Goal: Task Accomplishment & Management: Complete application form

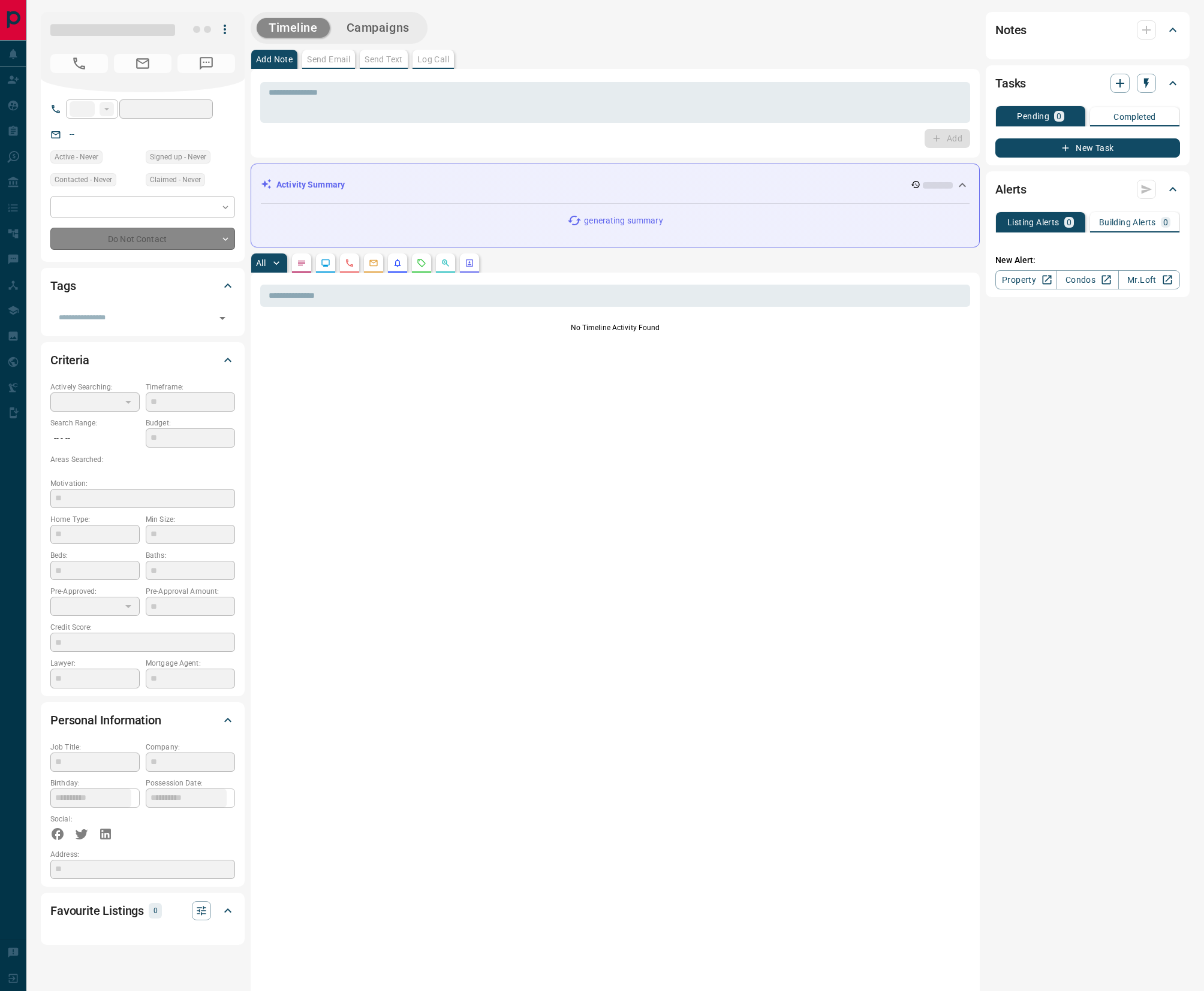
type input "**"
type input "**********"
type input "*"
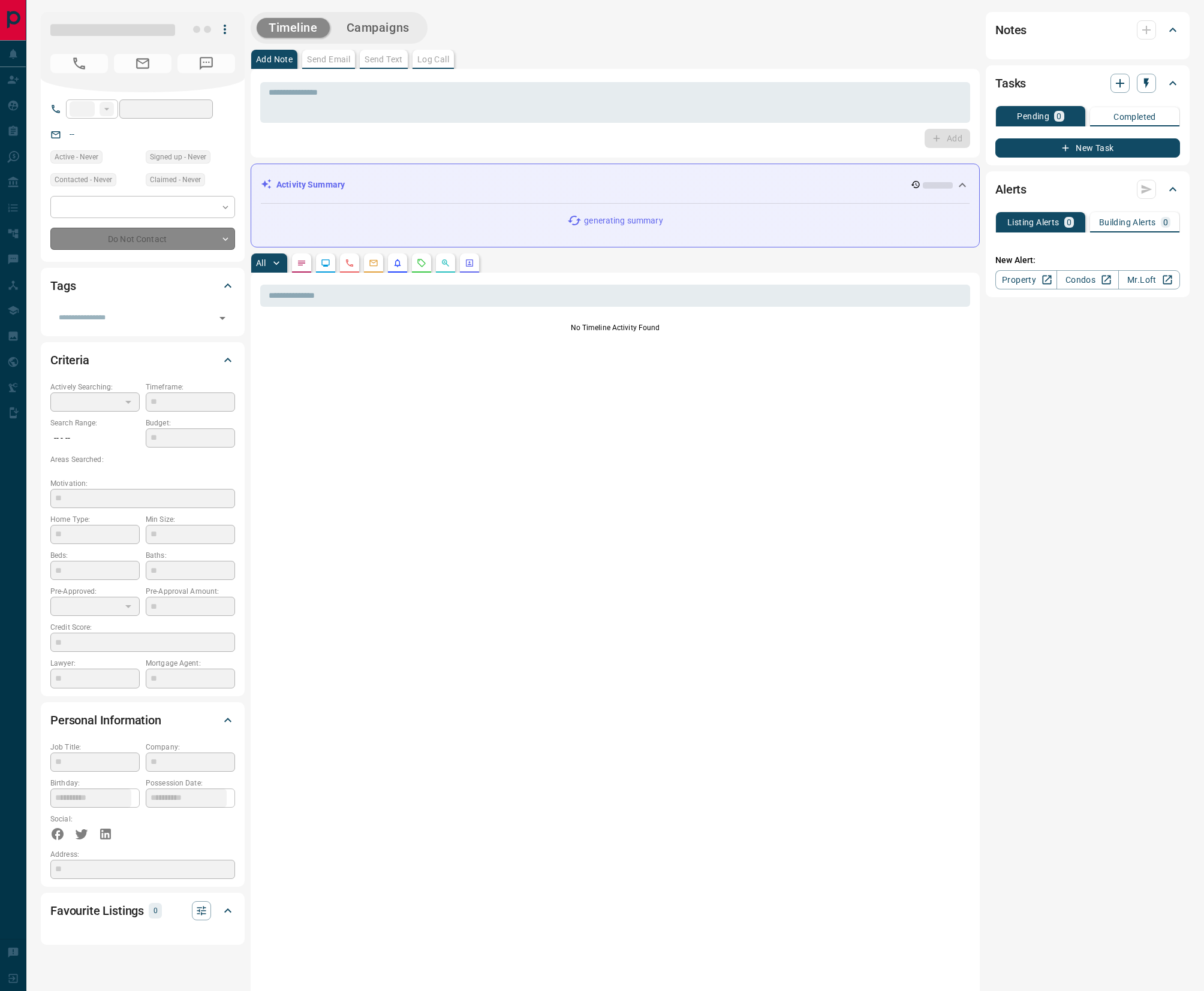
type input "**********"
type input "*******"
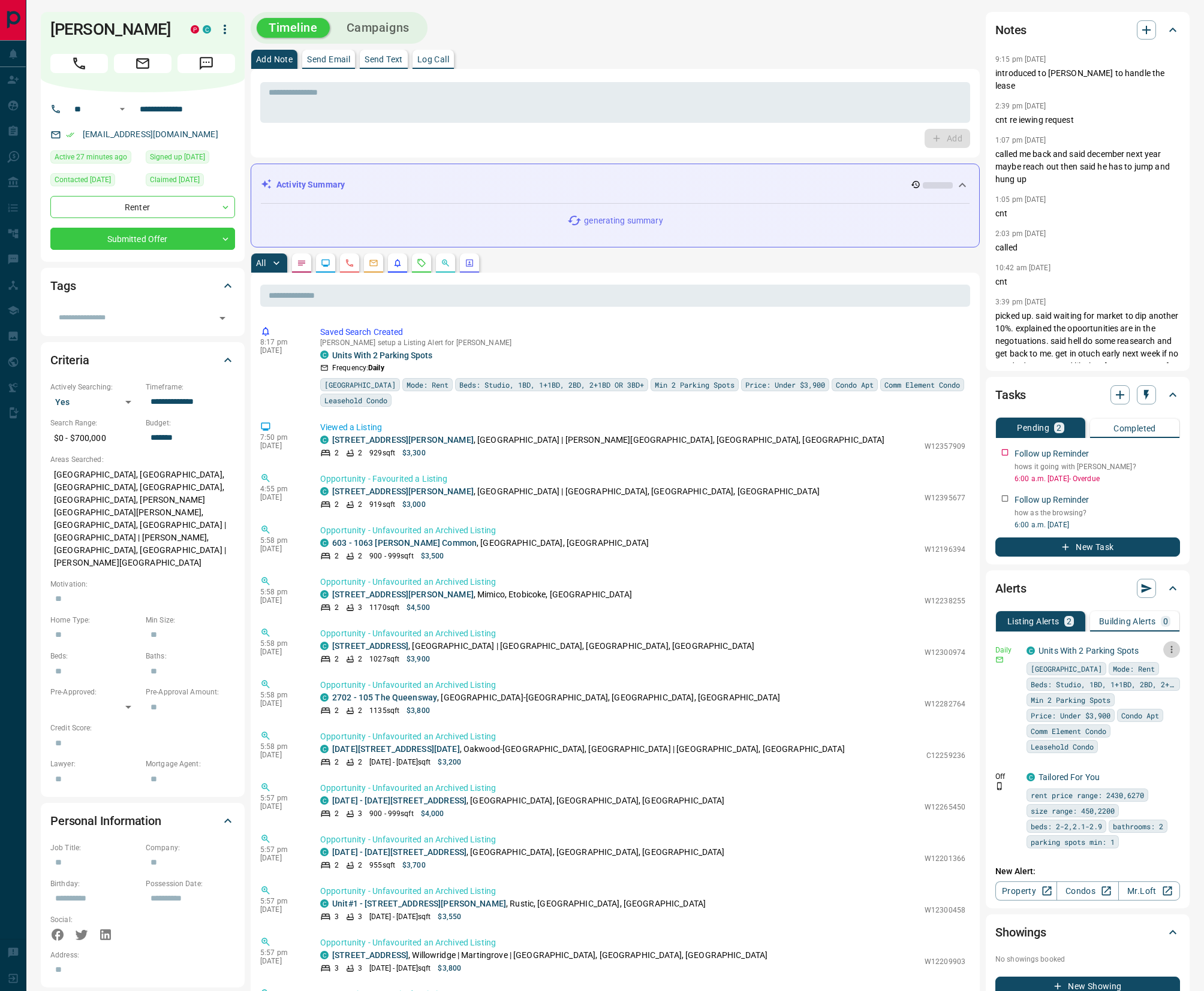
click at [1167, 656] on button "button" at bounding box center [1171, 650] width 17 height 17
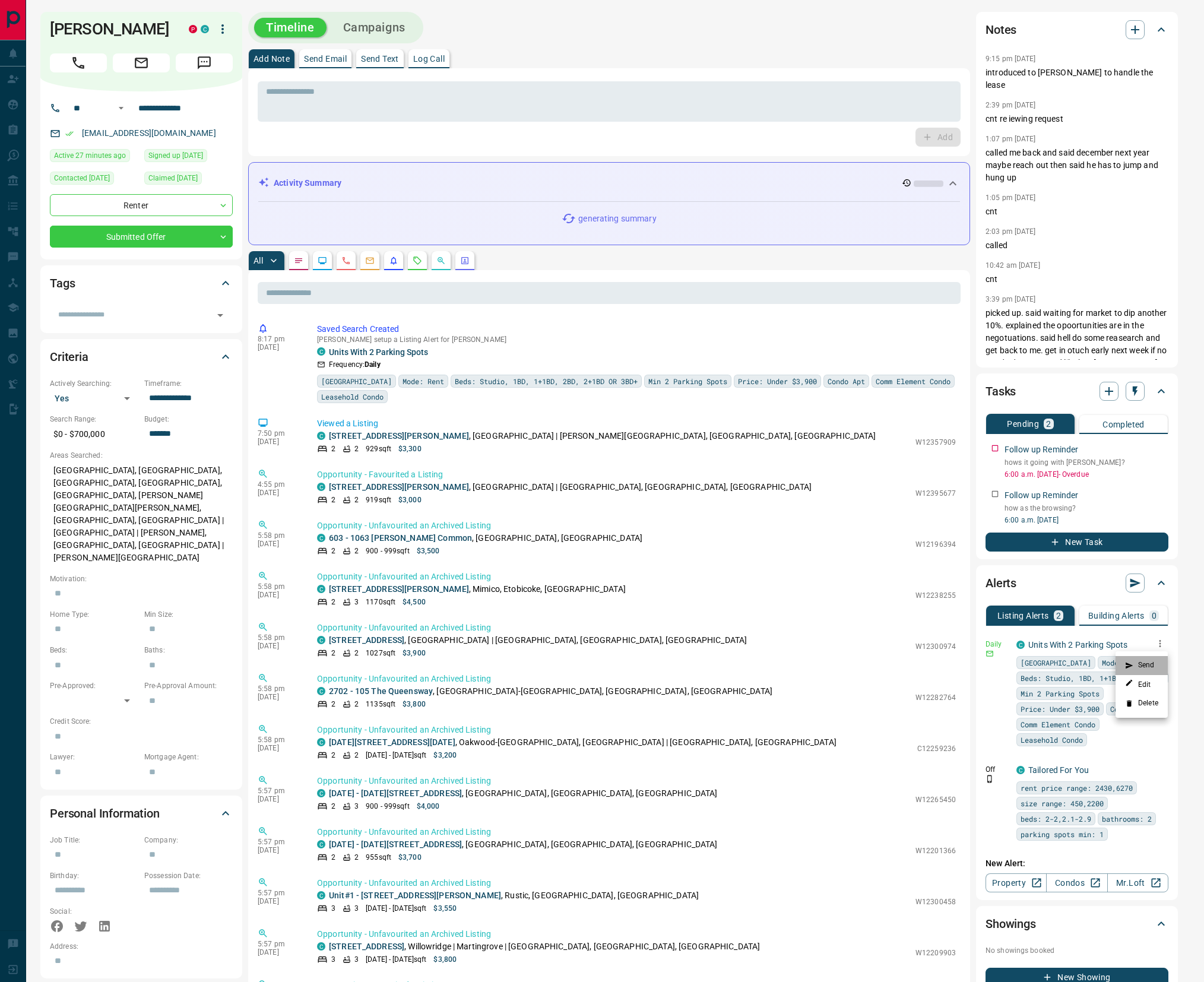
click at [1145, 668] on li "Send" at bounding box center [1141, 666] width 52 height 19
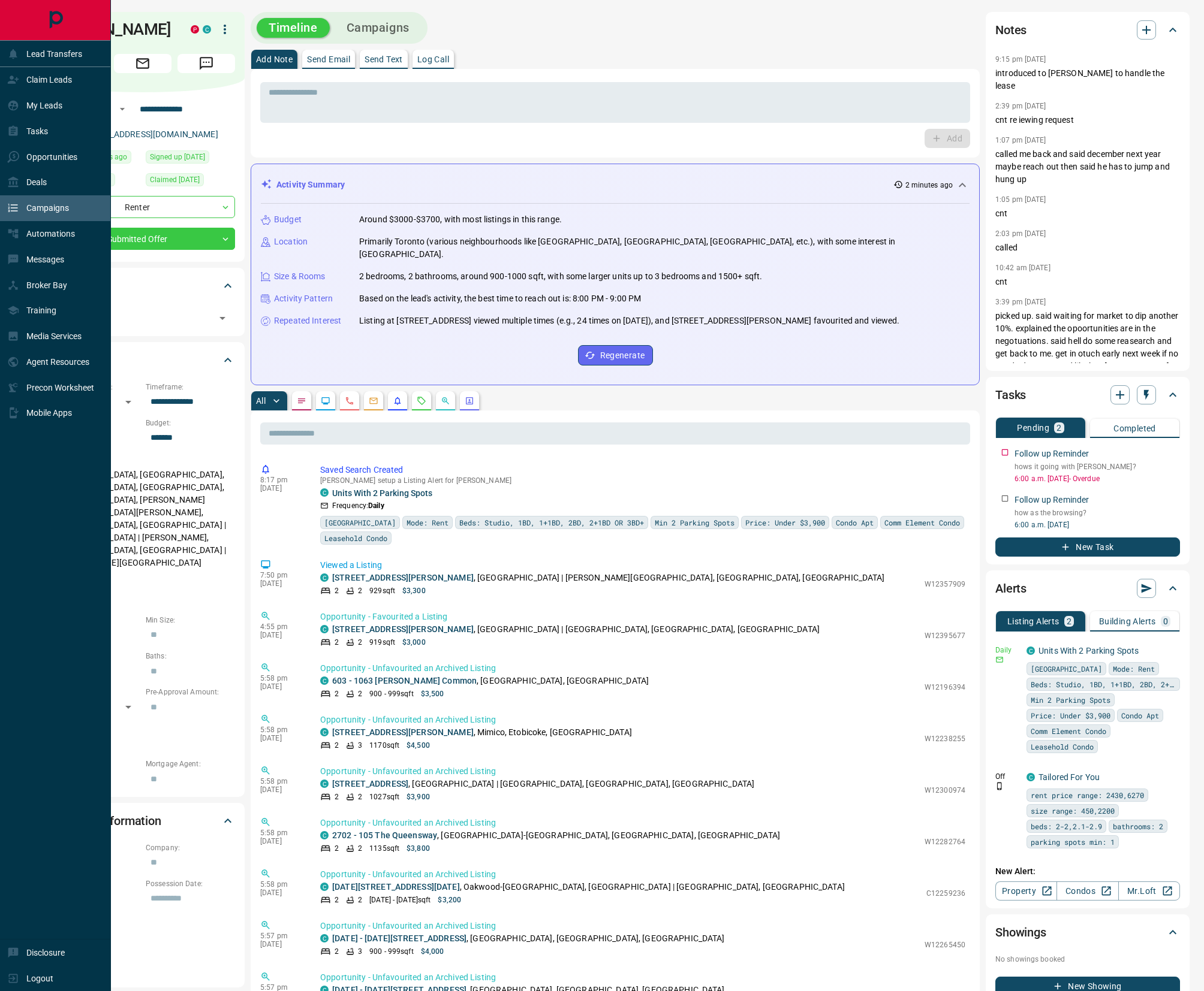
click at [23, 212] on div "Campaigns" at bounding box center [38, 208] width 61 height 20
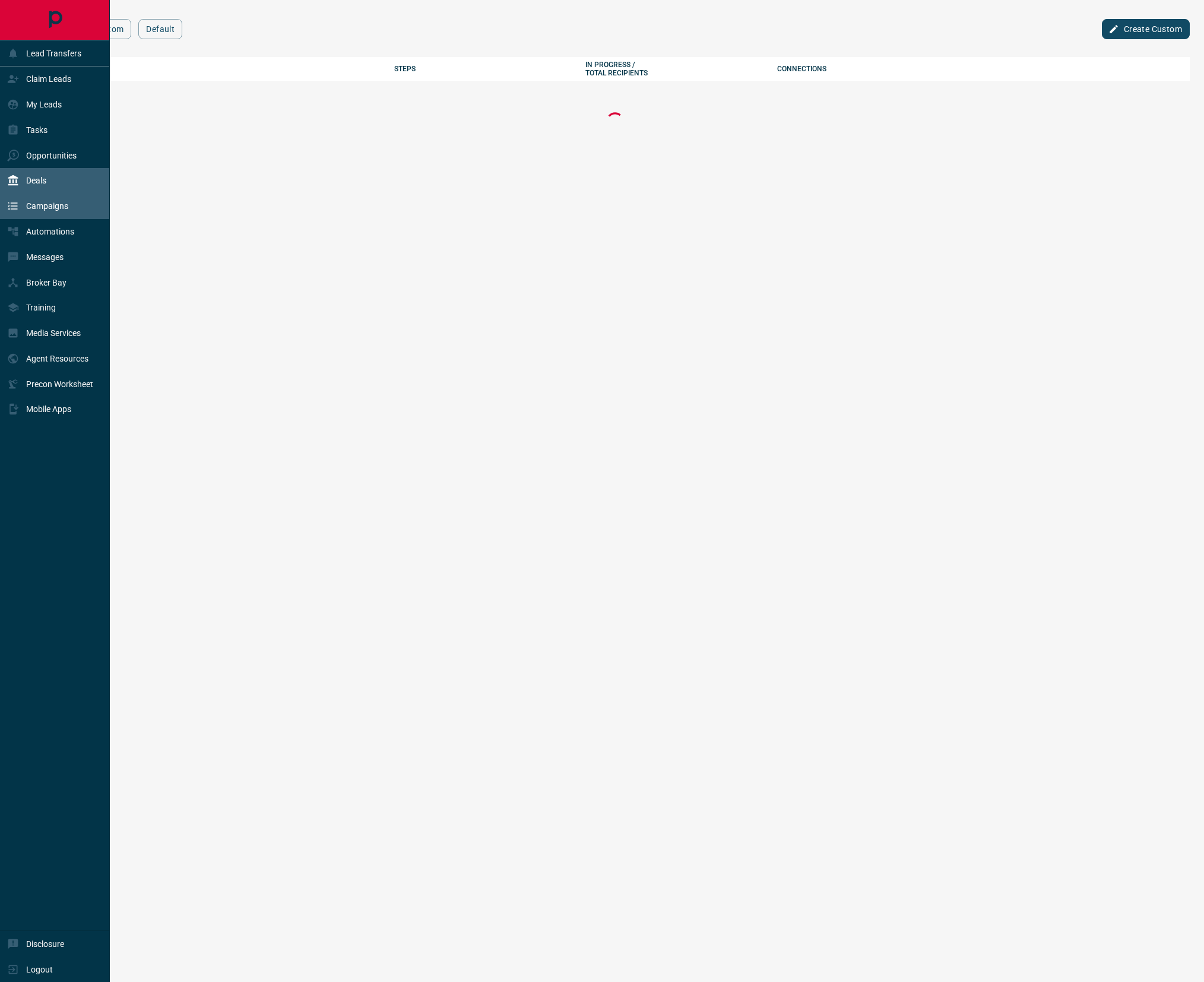
click at [42, 176] on p "Deals" at bounding box center [36, 180] width 20 height 9
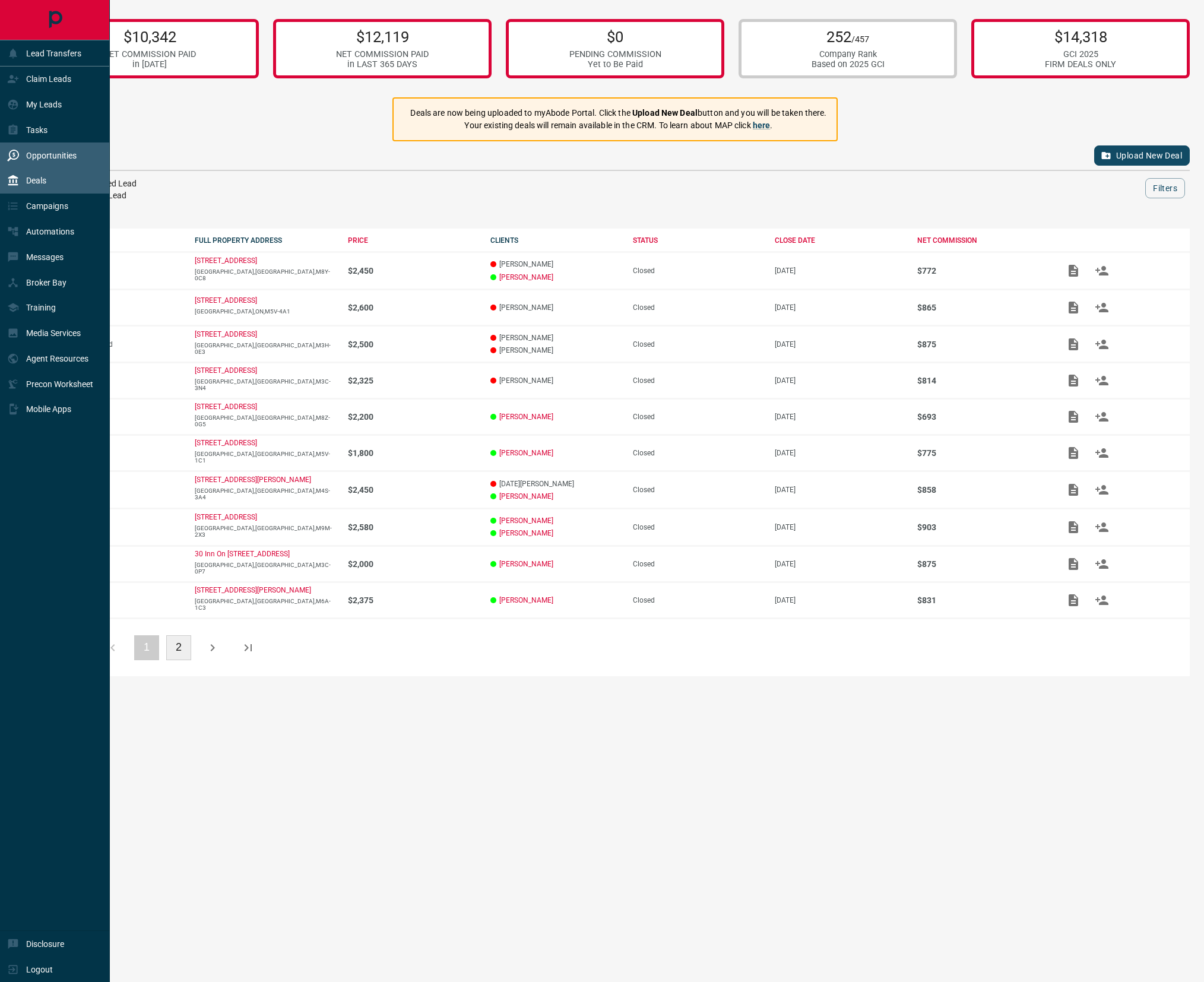
click at [53, 151] on p "Opportunities" at bounding box center [51, 156] width 50 height 9
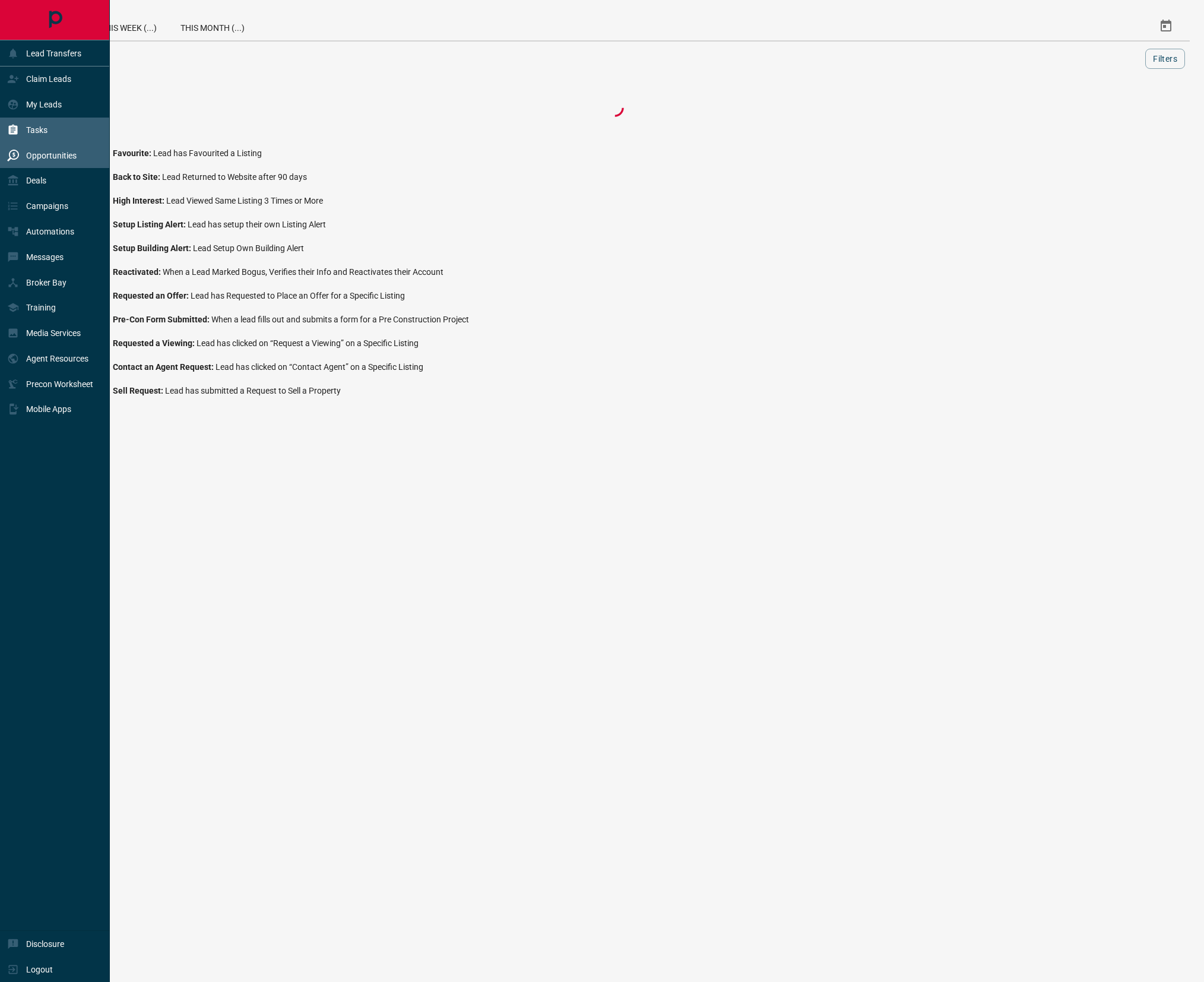
click at [55, 120] on div "Tasks" at bounding box center [55, 130] width 110 height 26
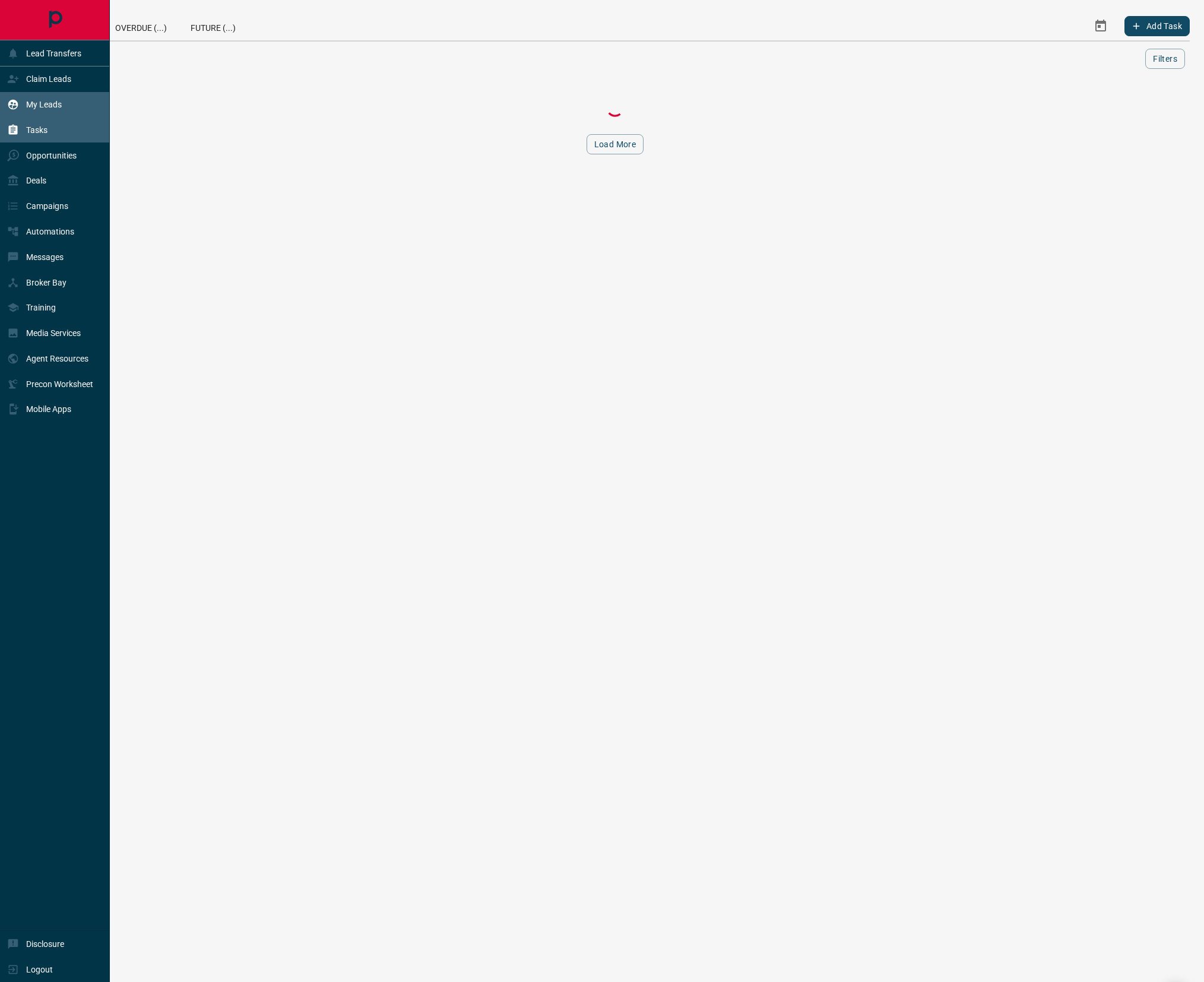
click at [62, 95] on div "My Leads" at bounding box center [35, 104] width 55 height 20
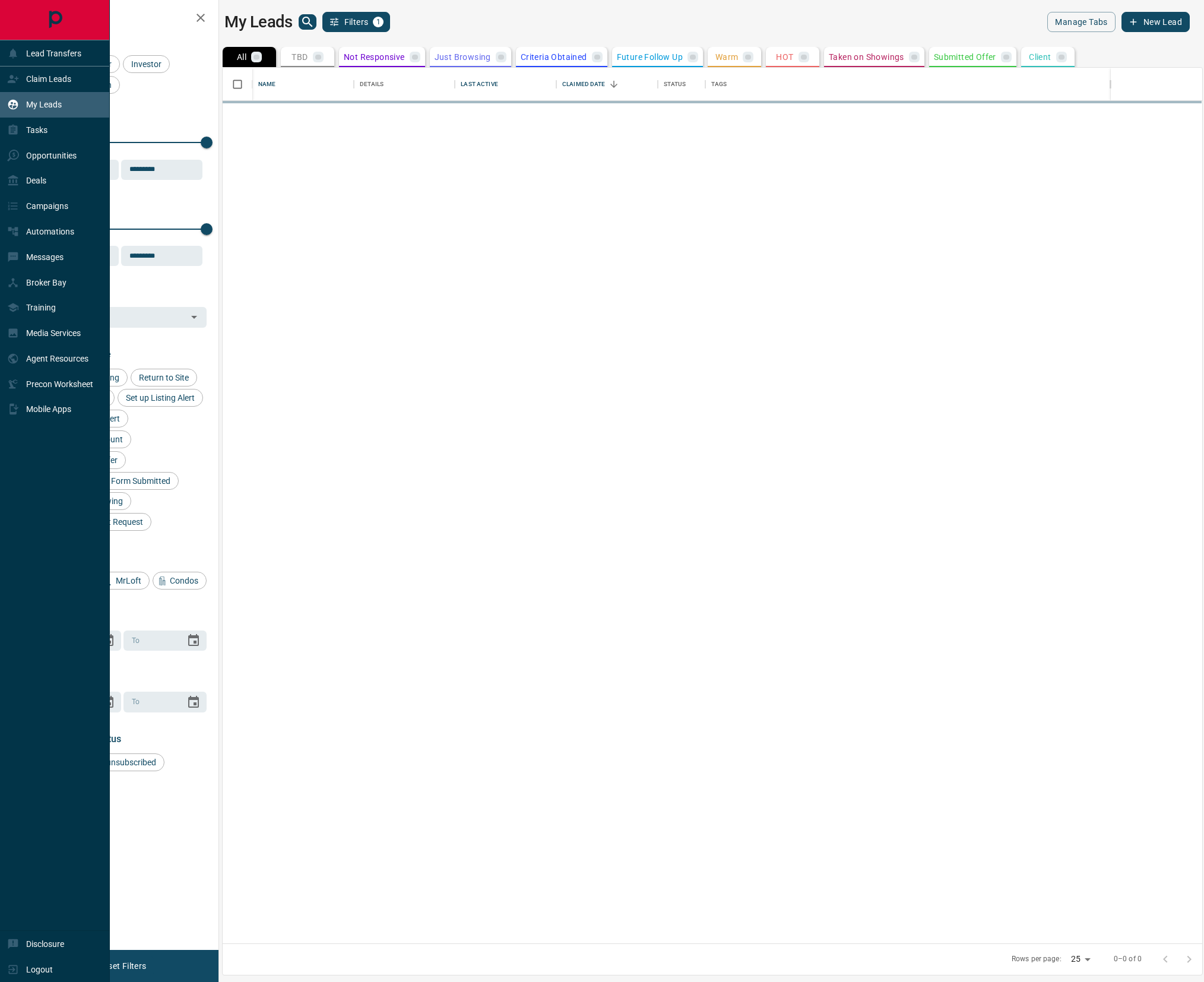
scroll to position [863, 968]
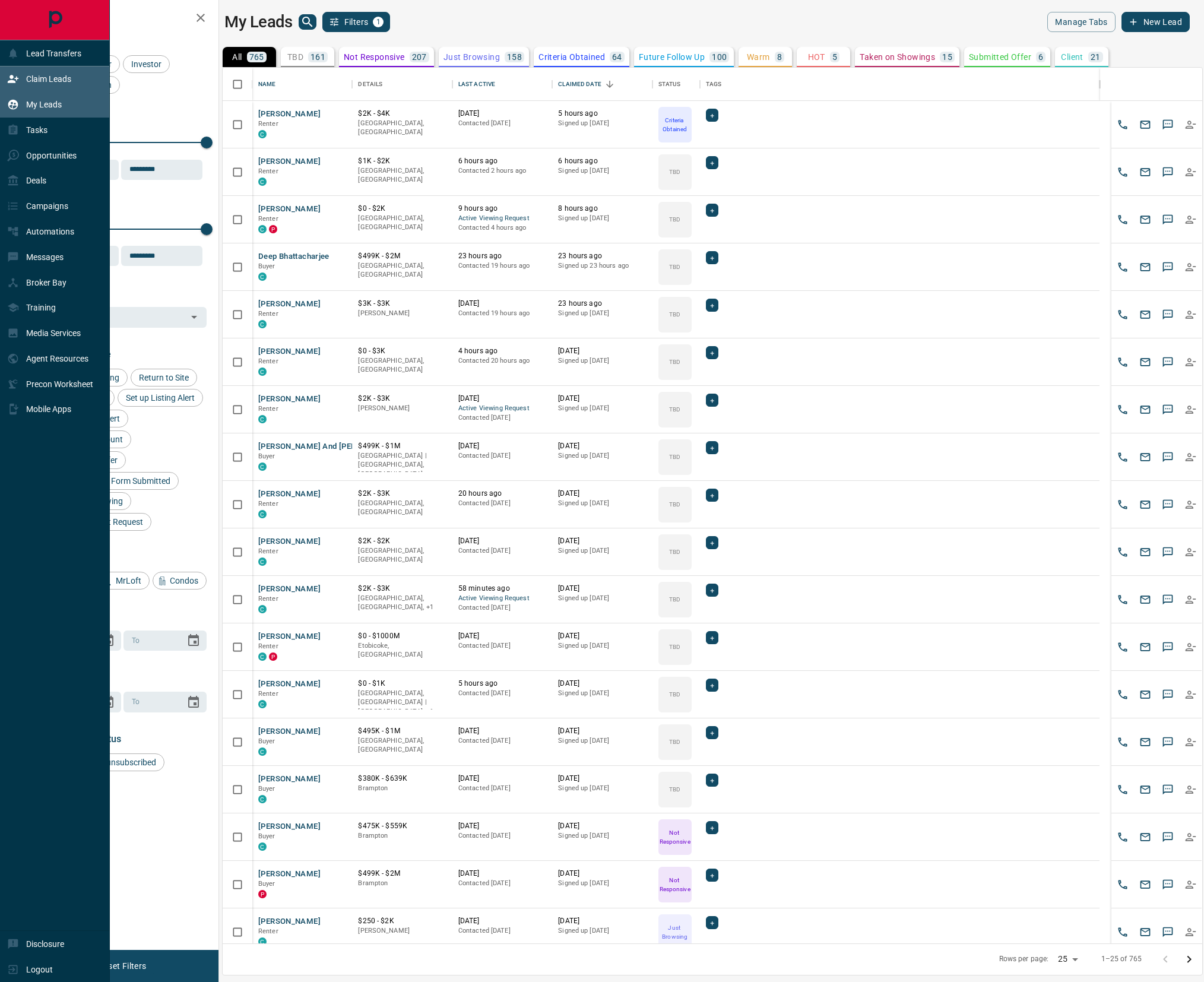
click at [78, 74] on div "Claim Leads" at bounding box center [55, 79] width 110 height 26
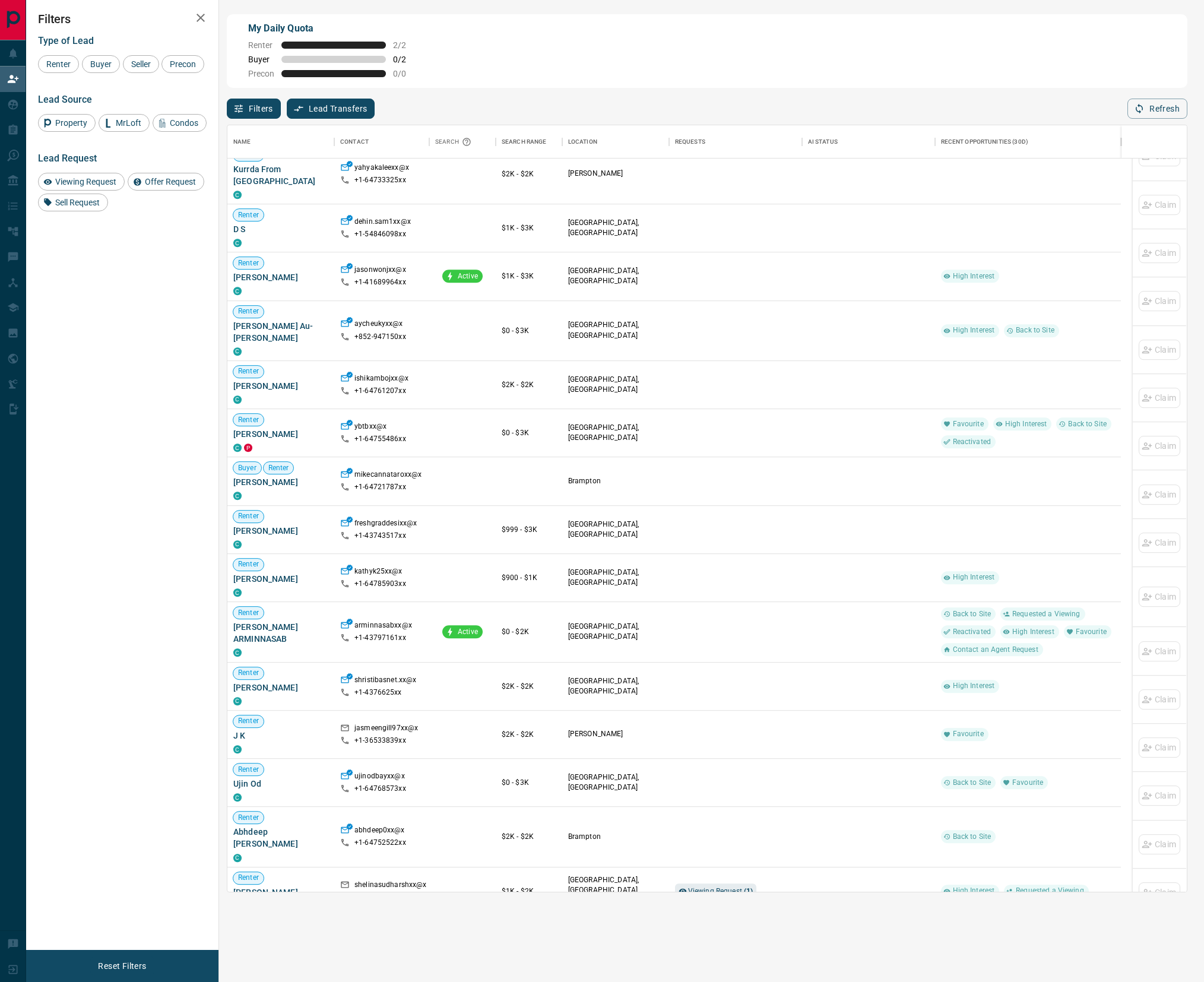
scroll to position [1594, 0]
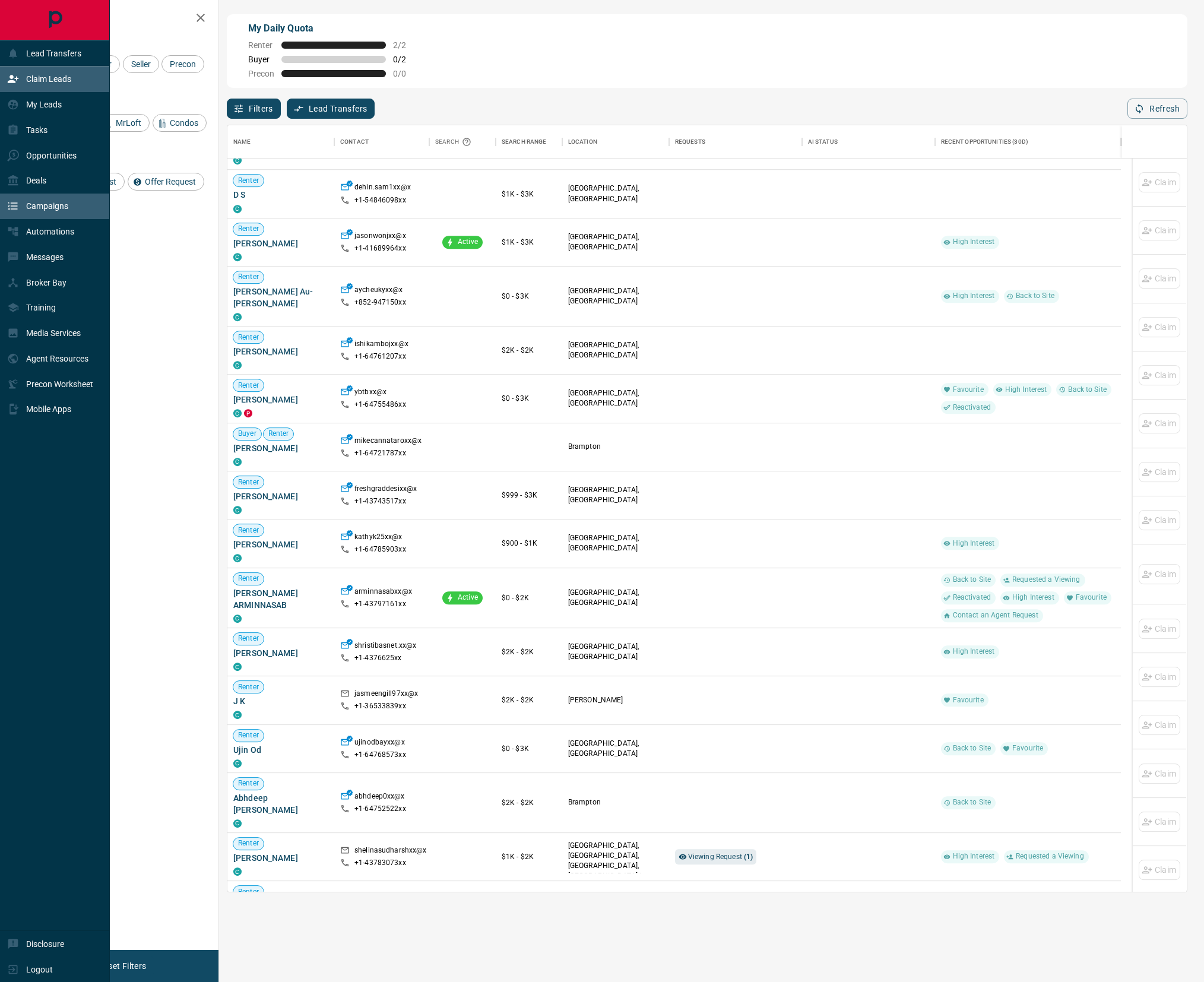
click at [64, 211] on p "Campaigns" at bounding box center [47, 206] width 42 height 9
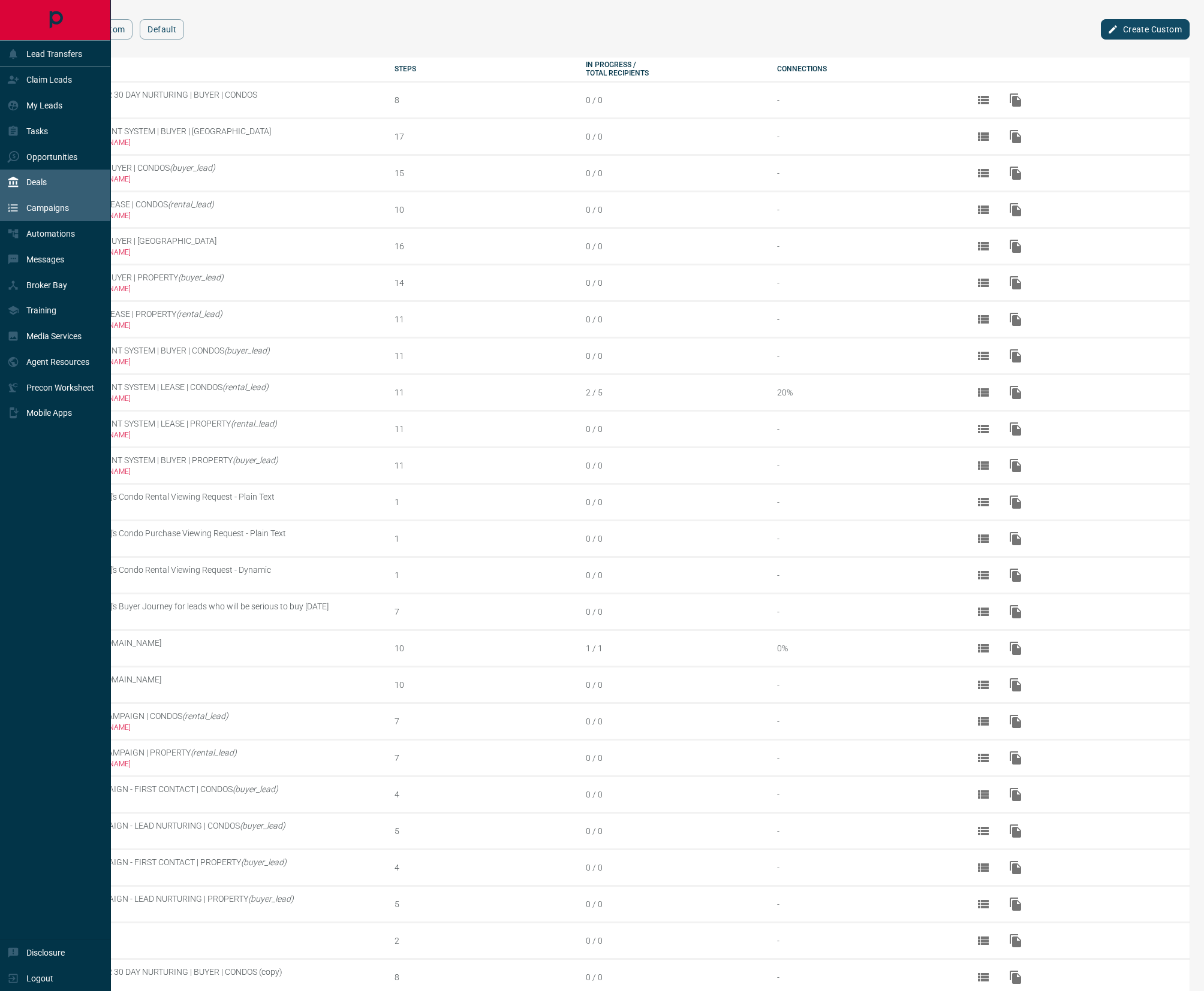
click at [58, 170] on div "Deals" at bounding box center [56, 182] width 111 height 26
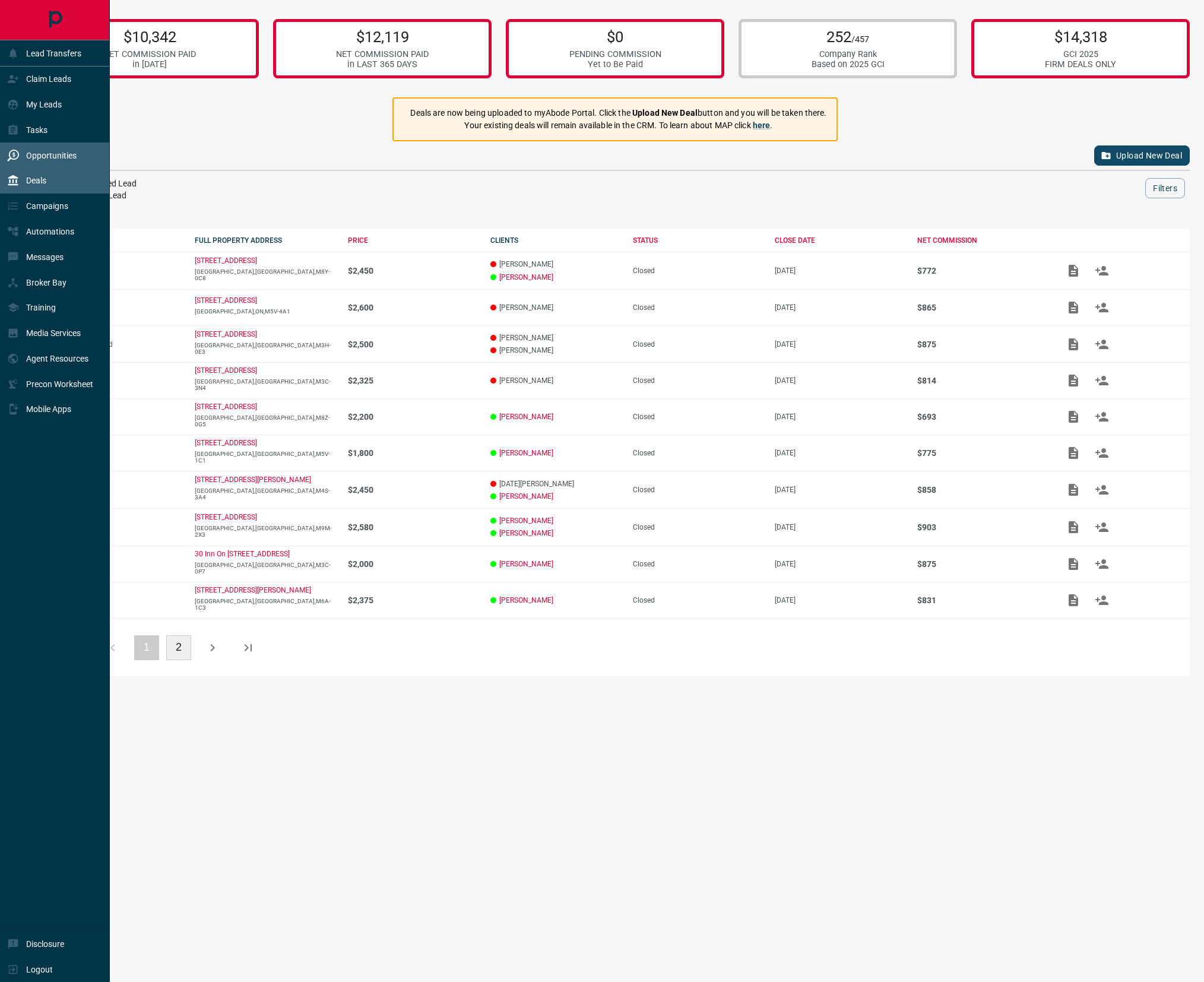
click at [69, 143] on div "Opportunities" at bounding box center [55, 155] width 110 height 26
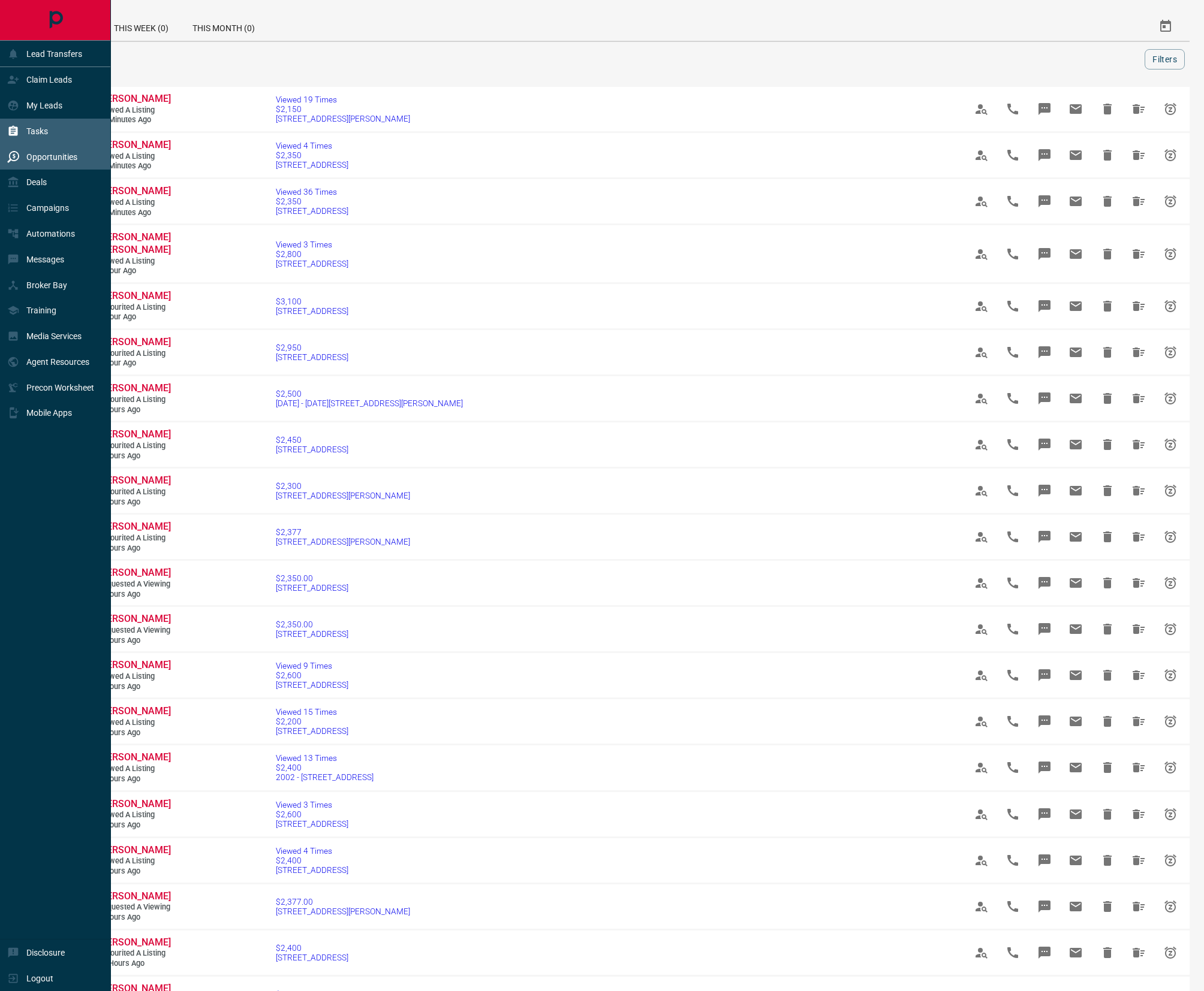
click at [79, 119] on div "Tasks" at bounding box center [56, 131] width 111 height 26
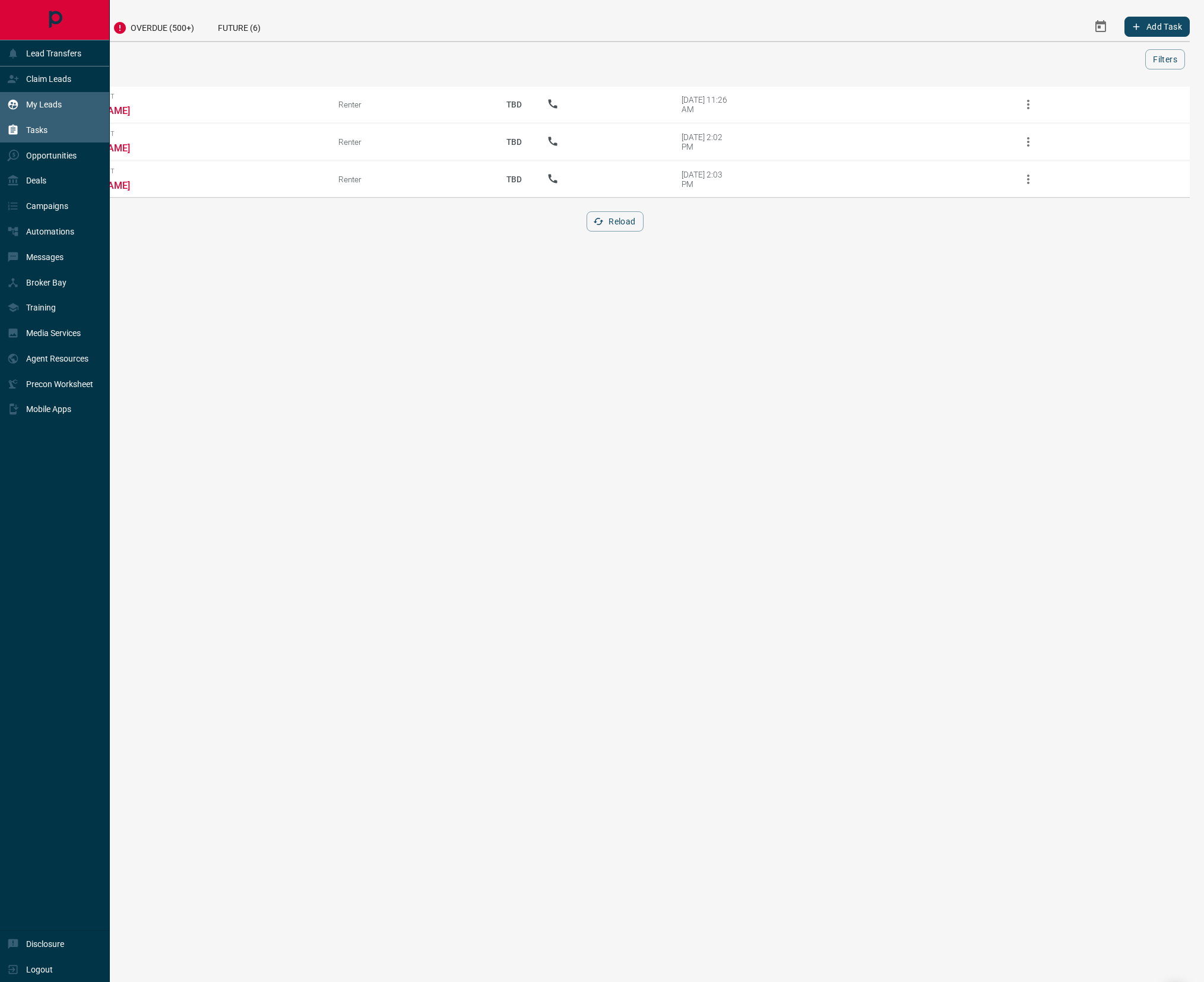
click at [78, 102] on div "My Leads" at bounding box center [55, 104] width 110 height 26
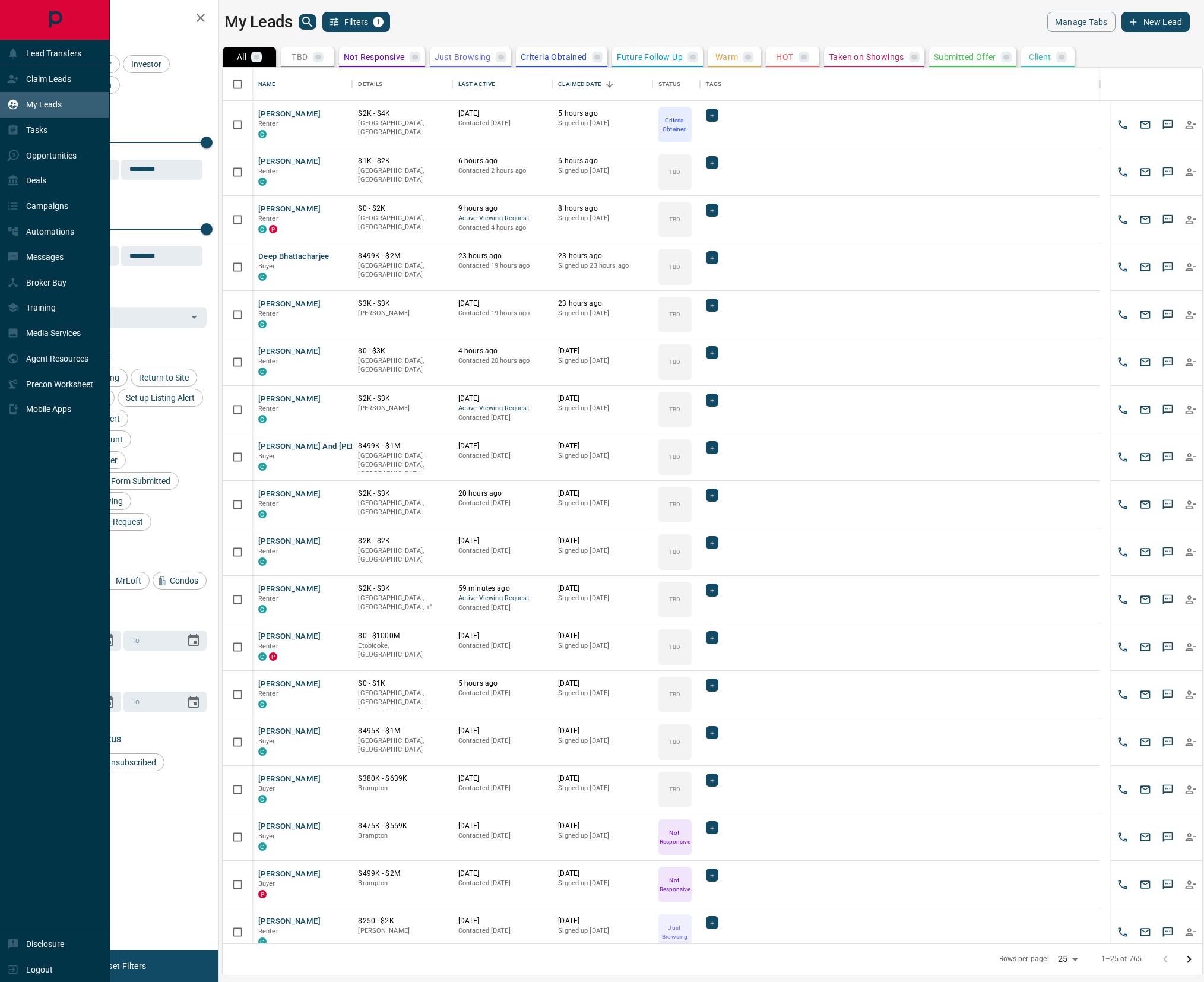
scroll to position [863, 968]
